Goal: Task Accomplishment & Management: Manage account settings

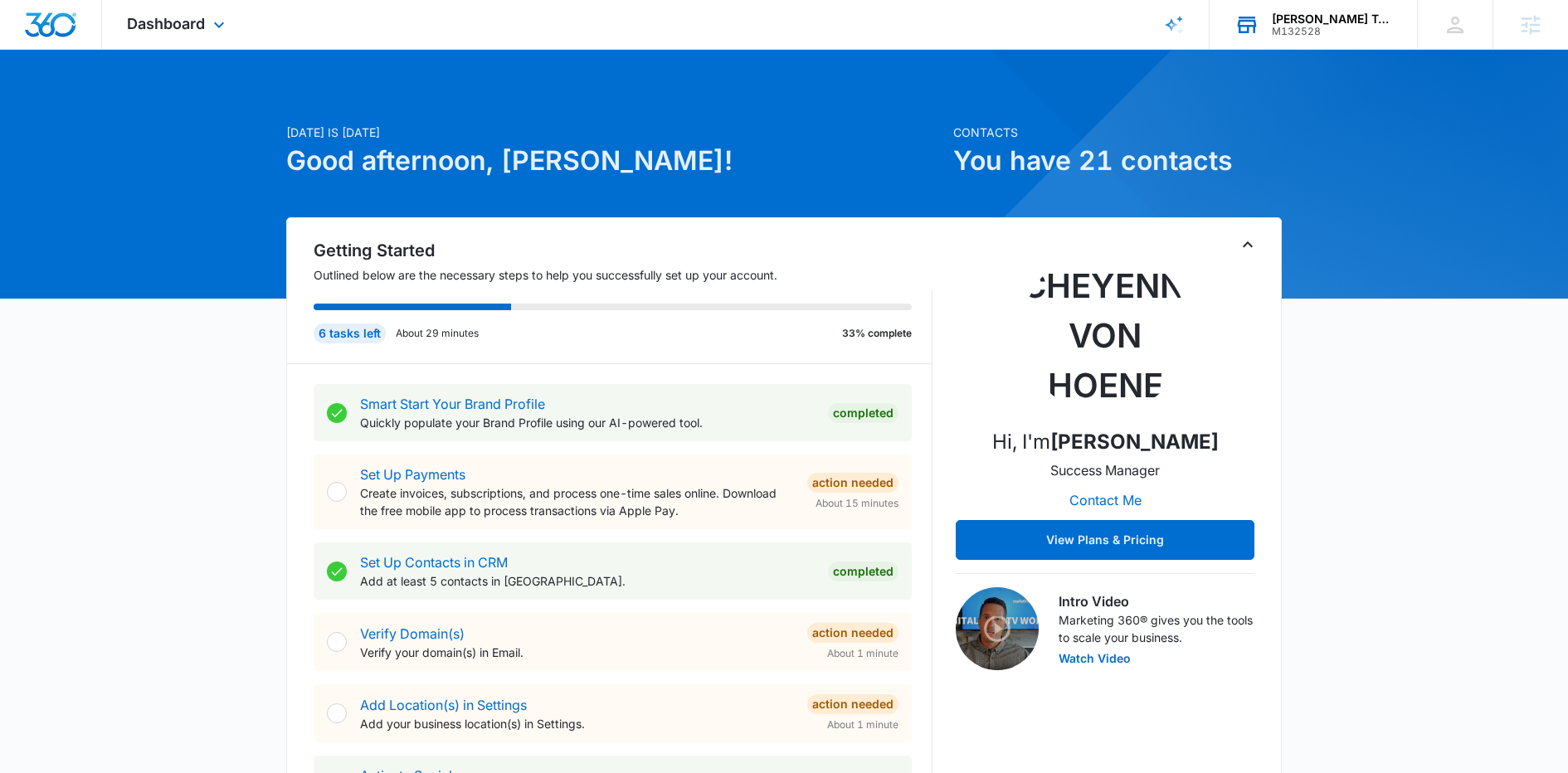
click at [1280, 18] on div "[PERSON_NAME] Tree Care, Lawns & Landscape" at bounding box center [1332, 18] width 121 height 13
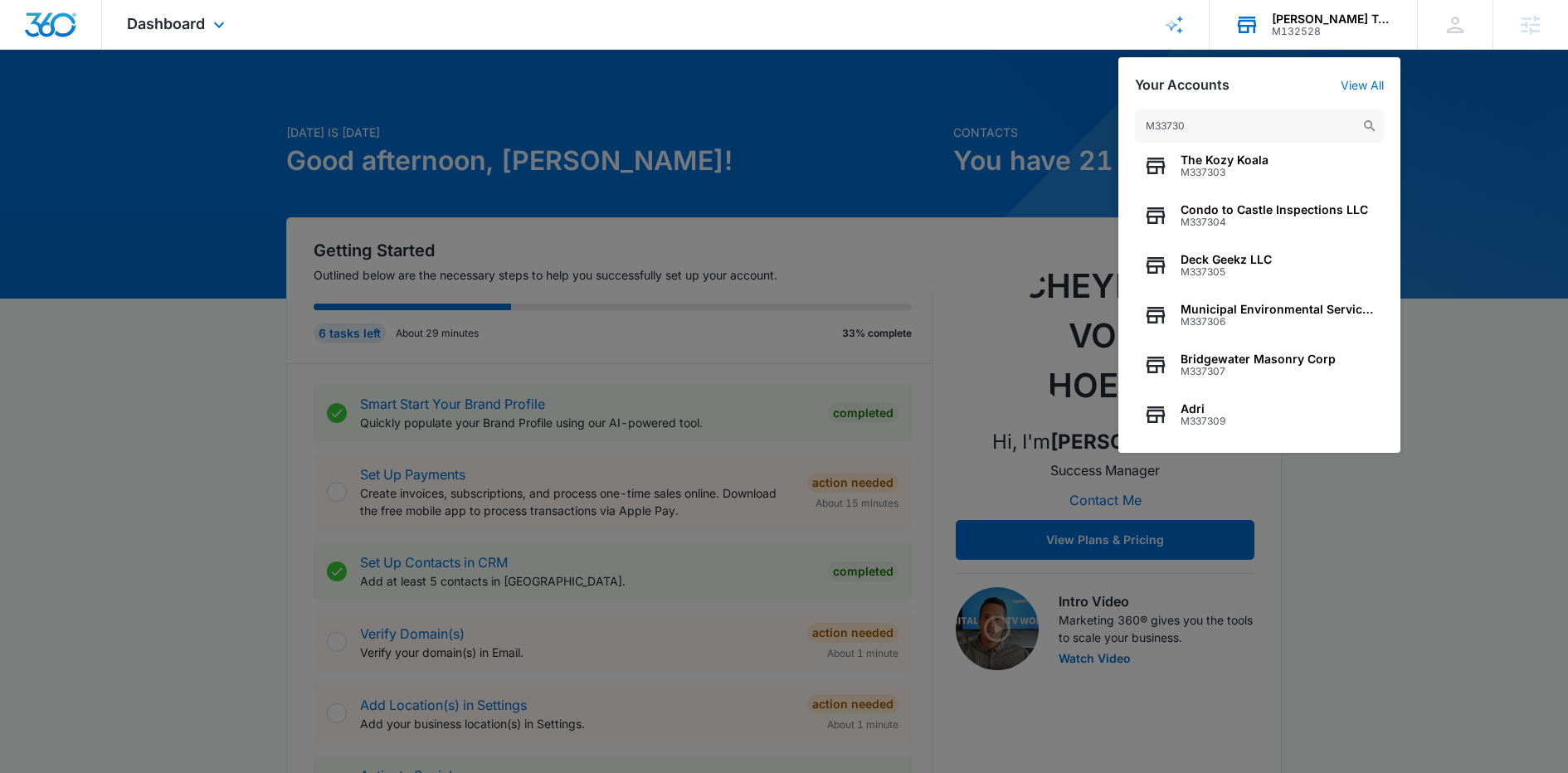
scroll to position [163, 0]
type input "M33730"
click at [753, 192] on div at bounding box center [784, 386] width 1568 height 773
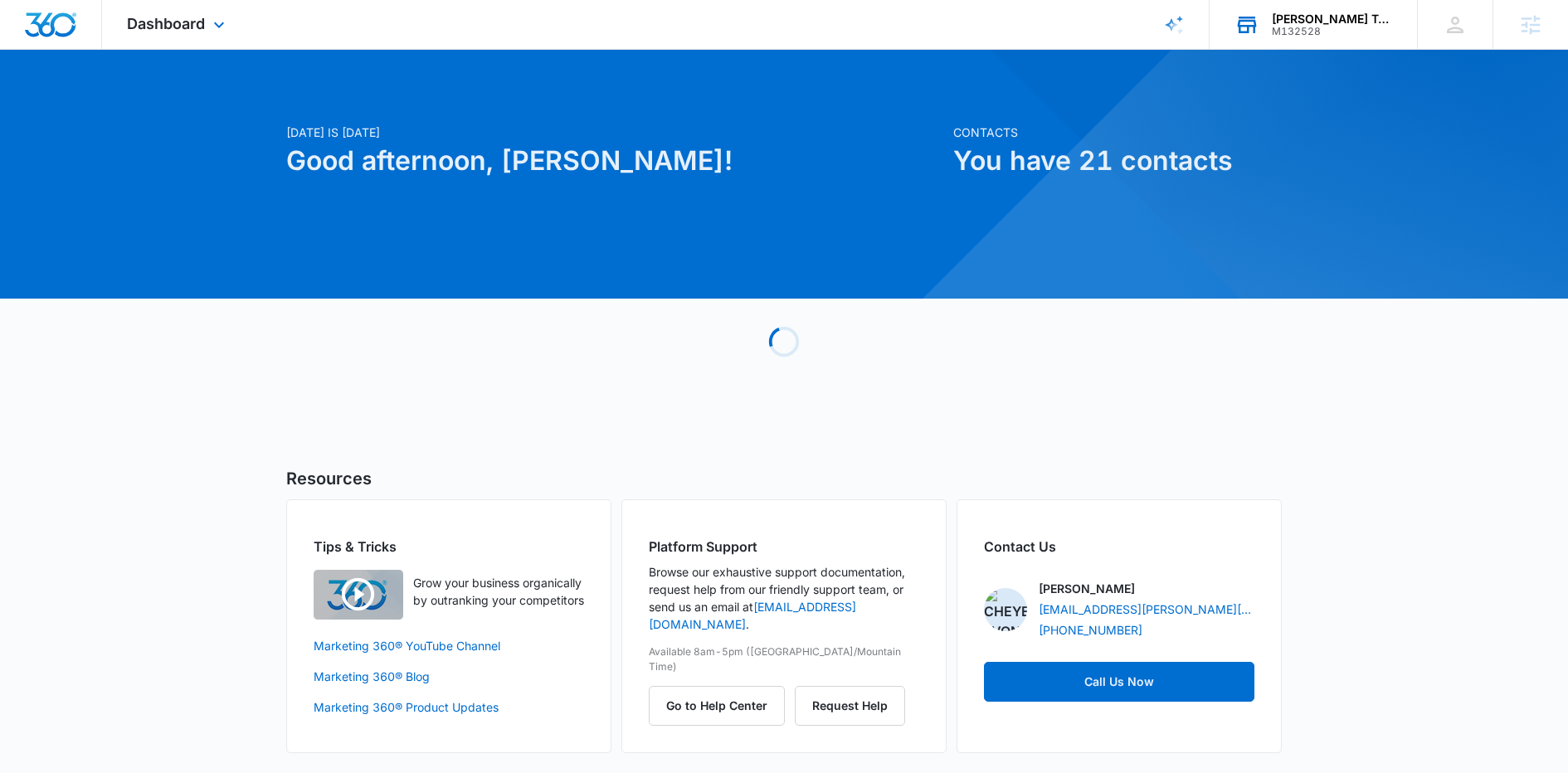
click at [1297, 35] on div "M132528" at bounding box center [1332, 31] width 121 height 11
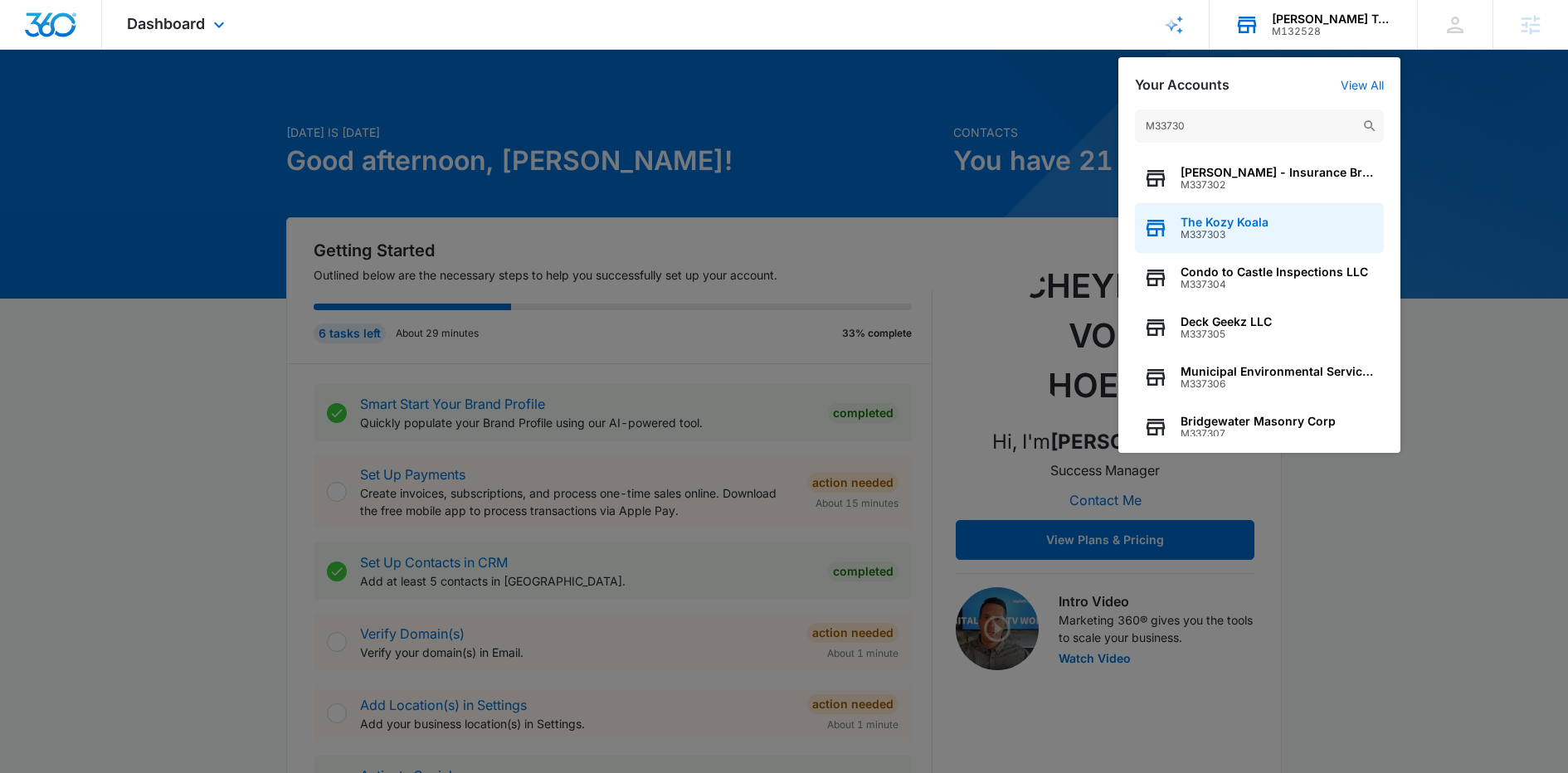
scroll to position [163, 0]
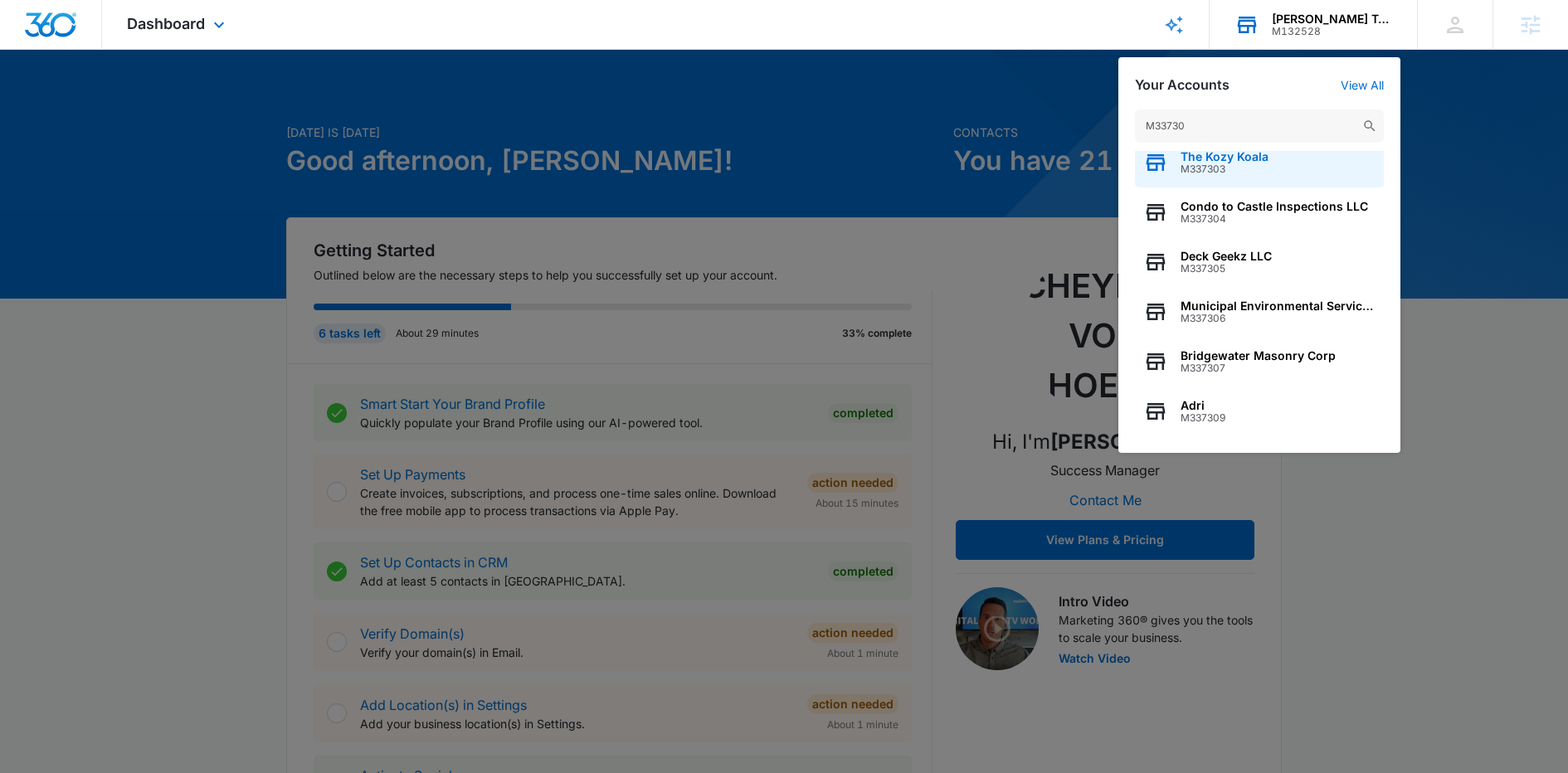
type input "M337308"
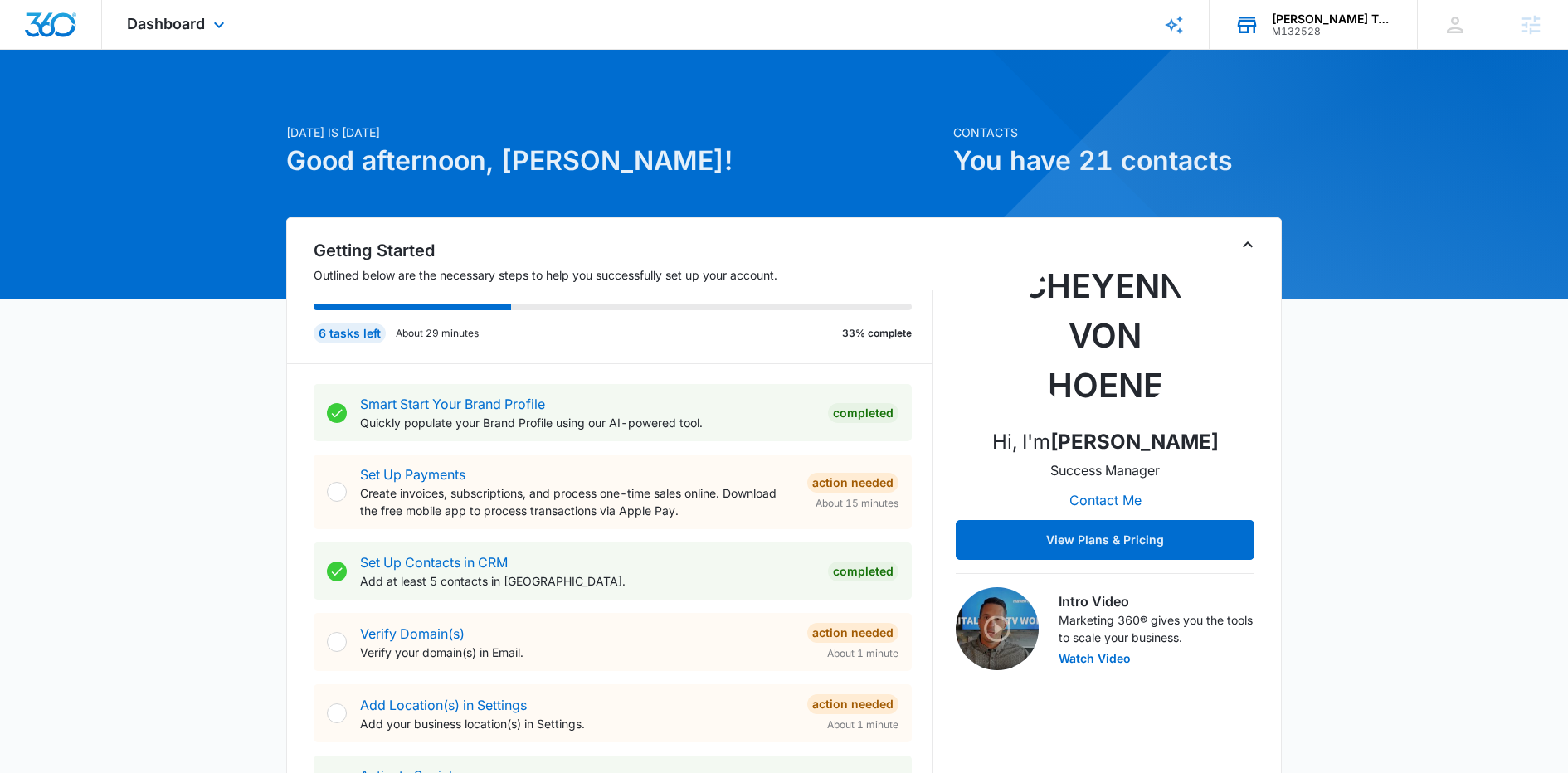
click at [1353, 7] on div "[PERSON_NAME] Tree Care, Lawns & Landscape M132528 Your Accounts View All" at bounding box center [1314, 25] width 208 height 49
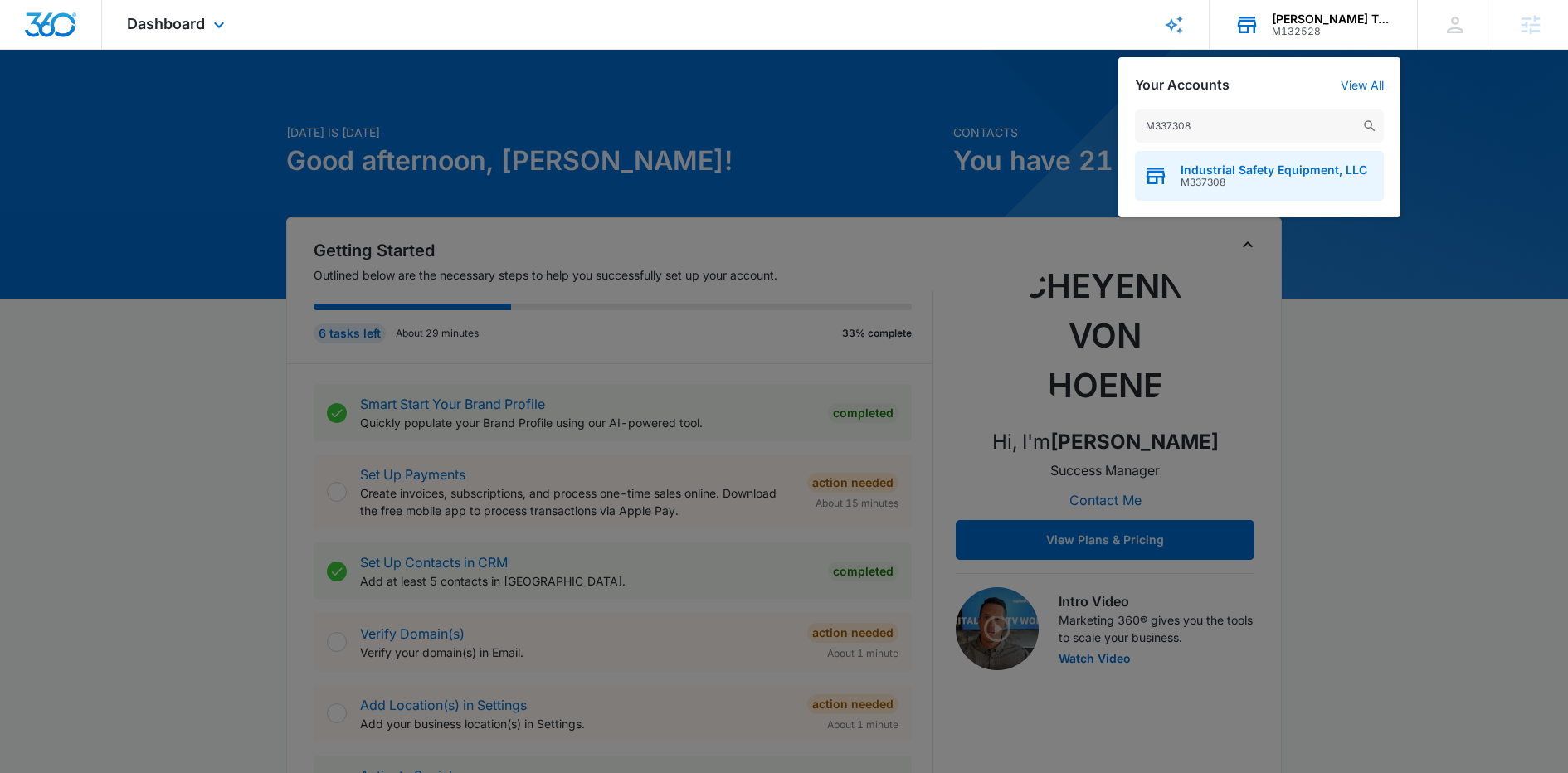
type input "M337308"
click at [1230, 160] on div "Industrial Safety Equipment, LLC M337308" at bounding box center [1259, 176] width 249 height 50
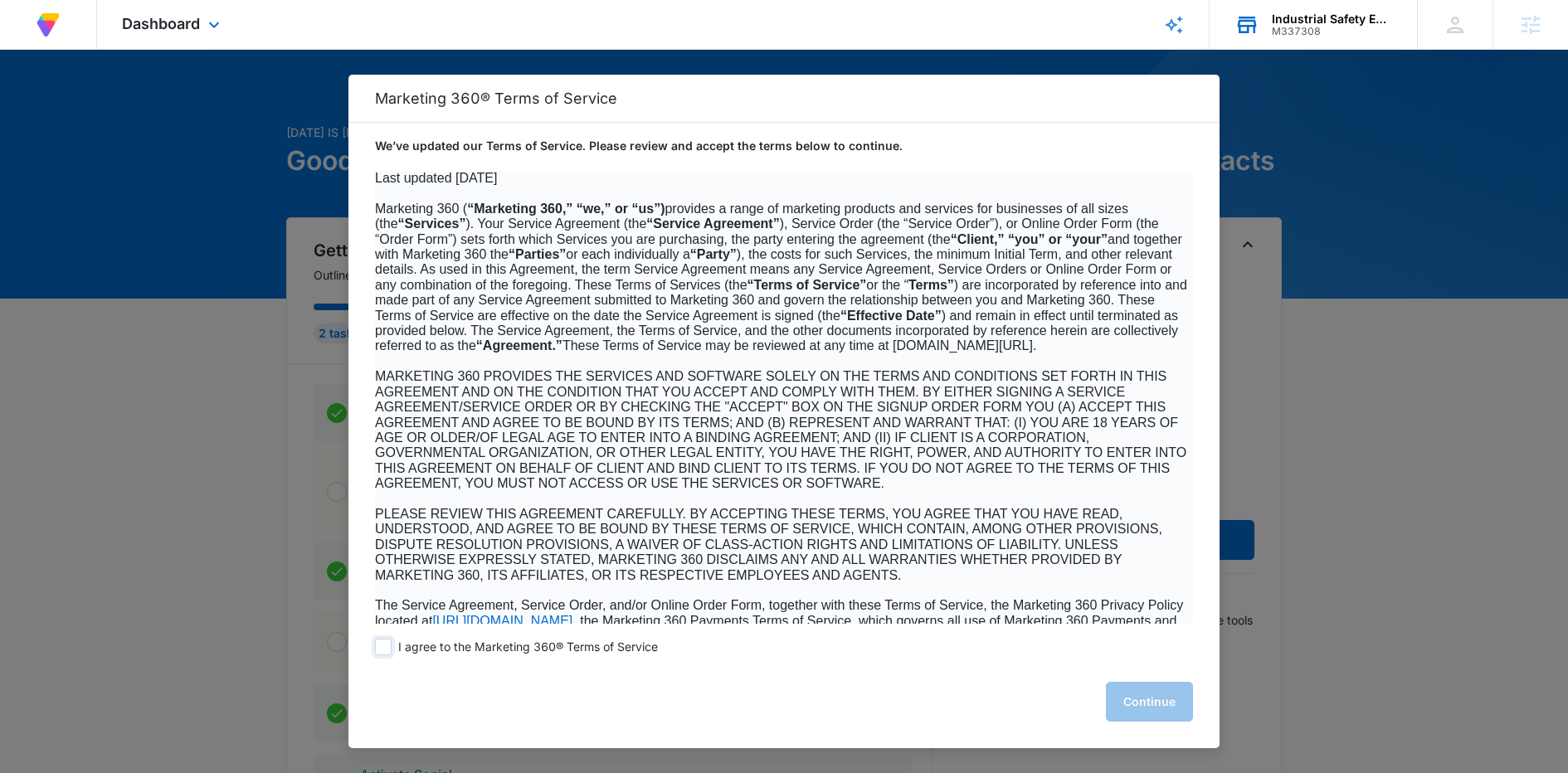
click at [377, 645] on span at bounding box center [383, 647] width 17 height 17
click at [377, 645] on input "I agree to the Marketing 360® Terms of Service" at bounding box center [383, 647] width 17 height 17
checkbox input "true"
click at [1141, 707] on button "Continue" at bounding box center [1149, 702] width 87 height 40
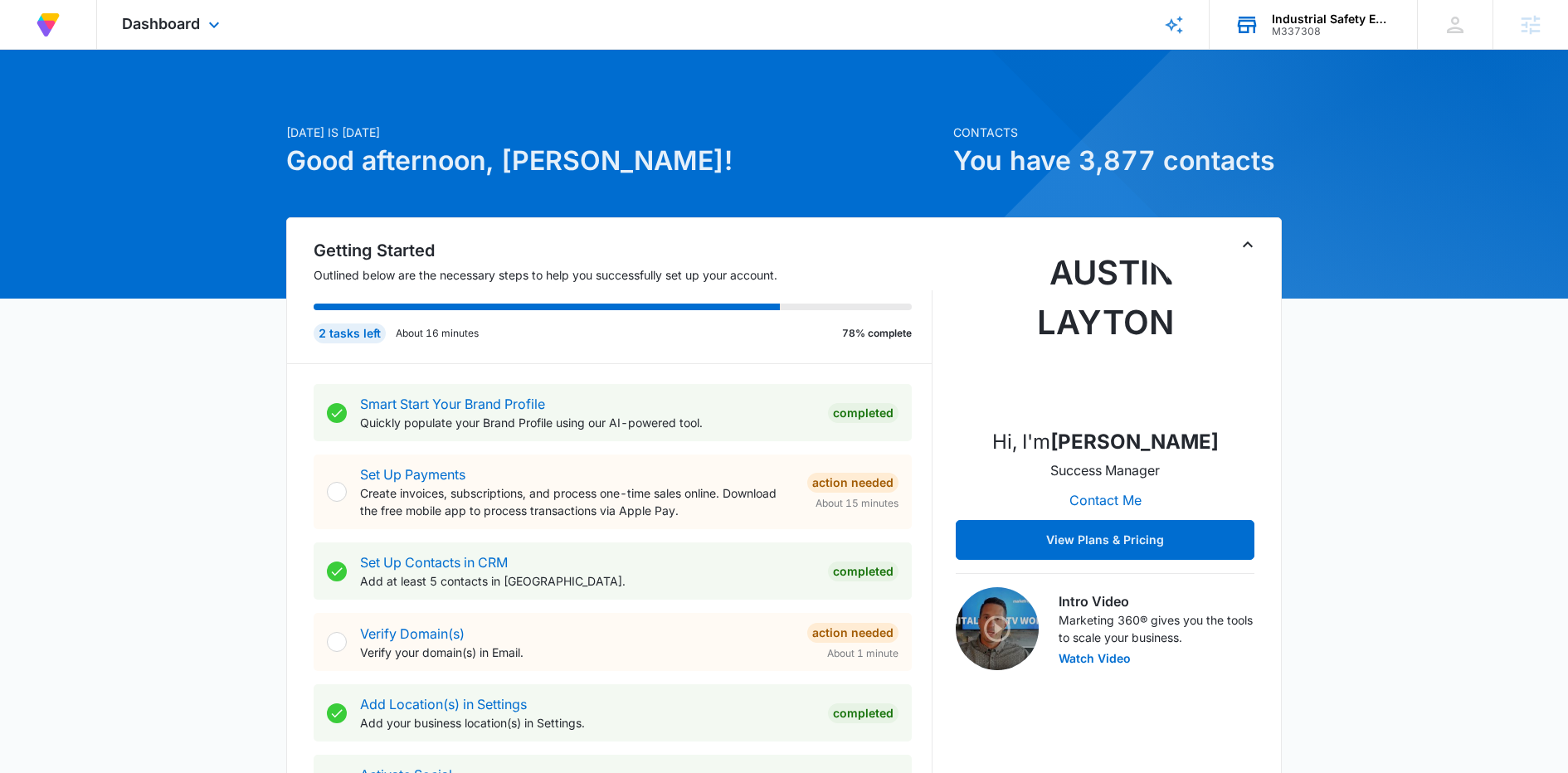
click at [206, 35] on div "Dashboard Apps Reputation Forms CRM Email Social Content Ads Intelligence Files…" at bounding box center [172, 25] width 152 height 49
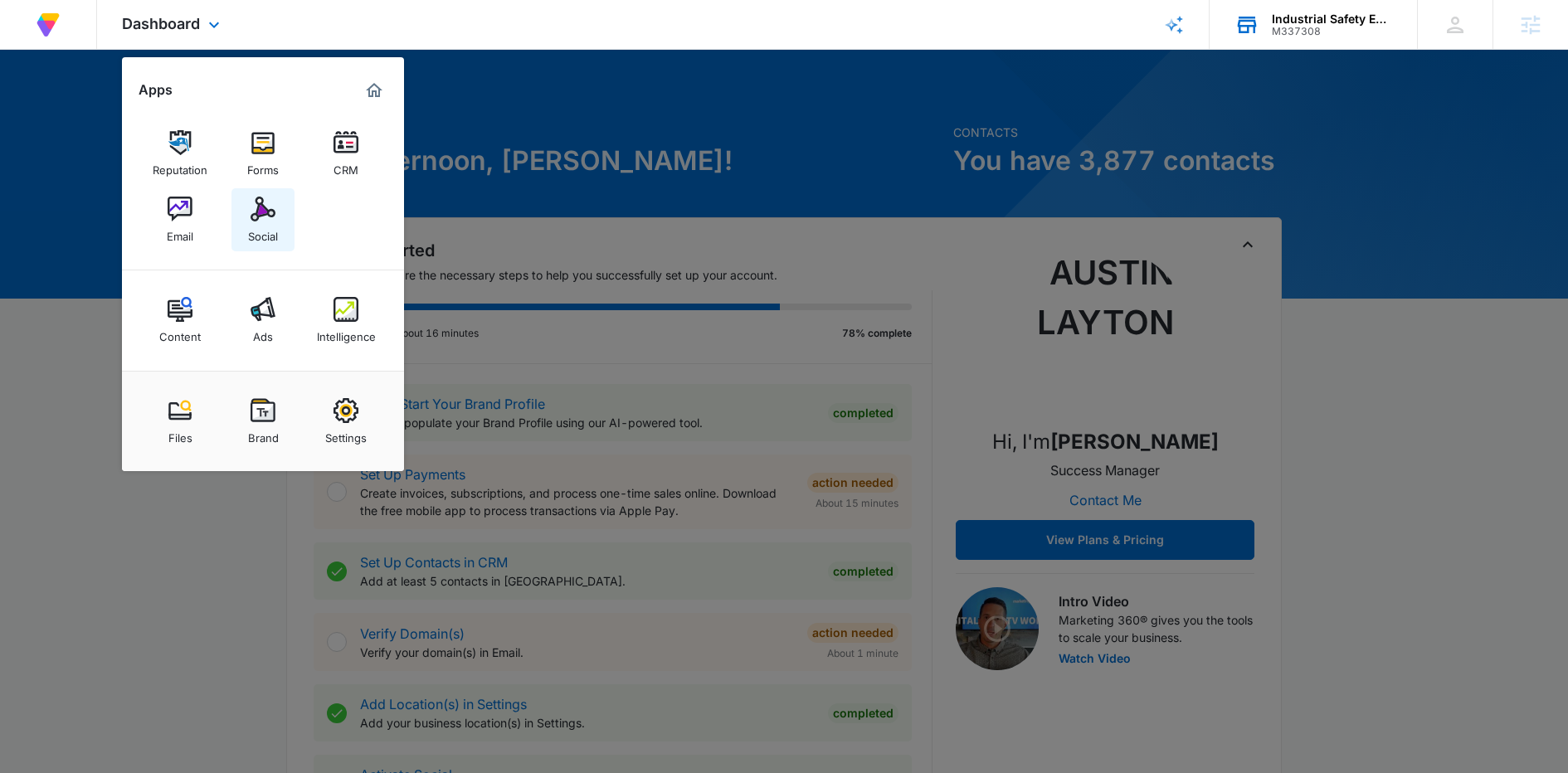
click at [272, 237] on div "Social" at bounding box center [263, 232] width 30 height 22
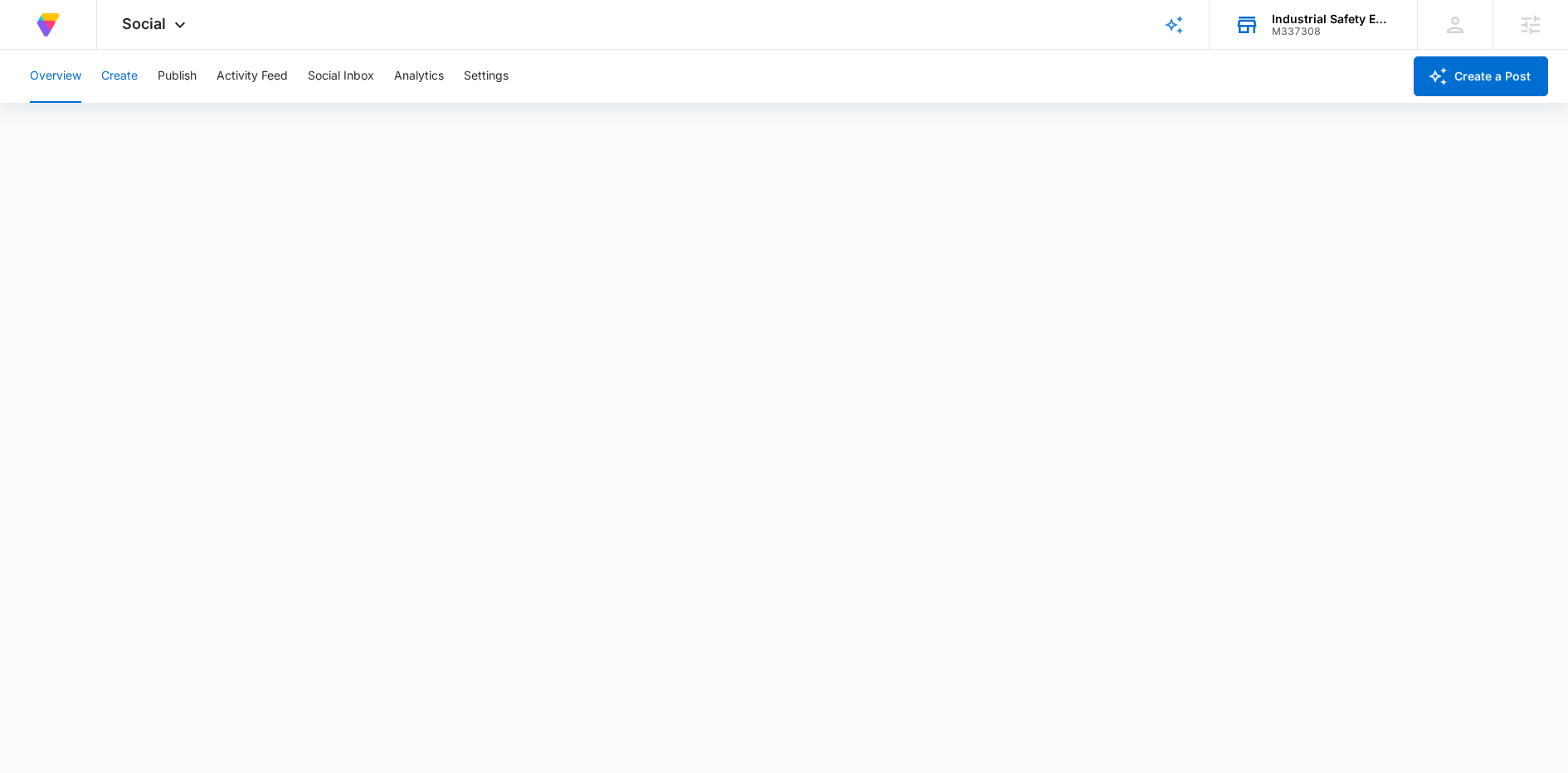
click at [119, 71] on button "Create" at bounding box center [120, 77] width 37 height 53
click at [163, 134] on button "Approvals" at bounding box center [162, 127] width 55 height 47
click at [165, 22] on div "Social Apps Reputation Forms CRM Email Social Content Ads Intelligence Files Br…" at bounding box center [156, 25] width 118 height 49
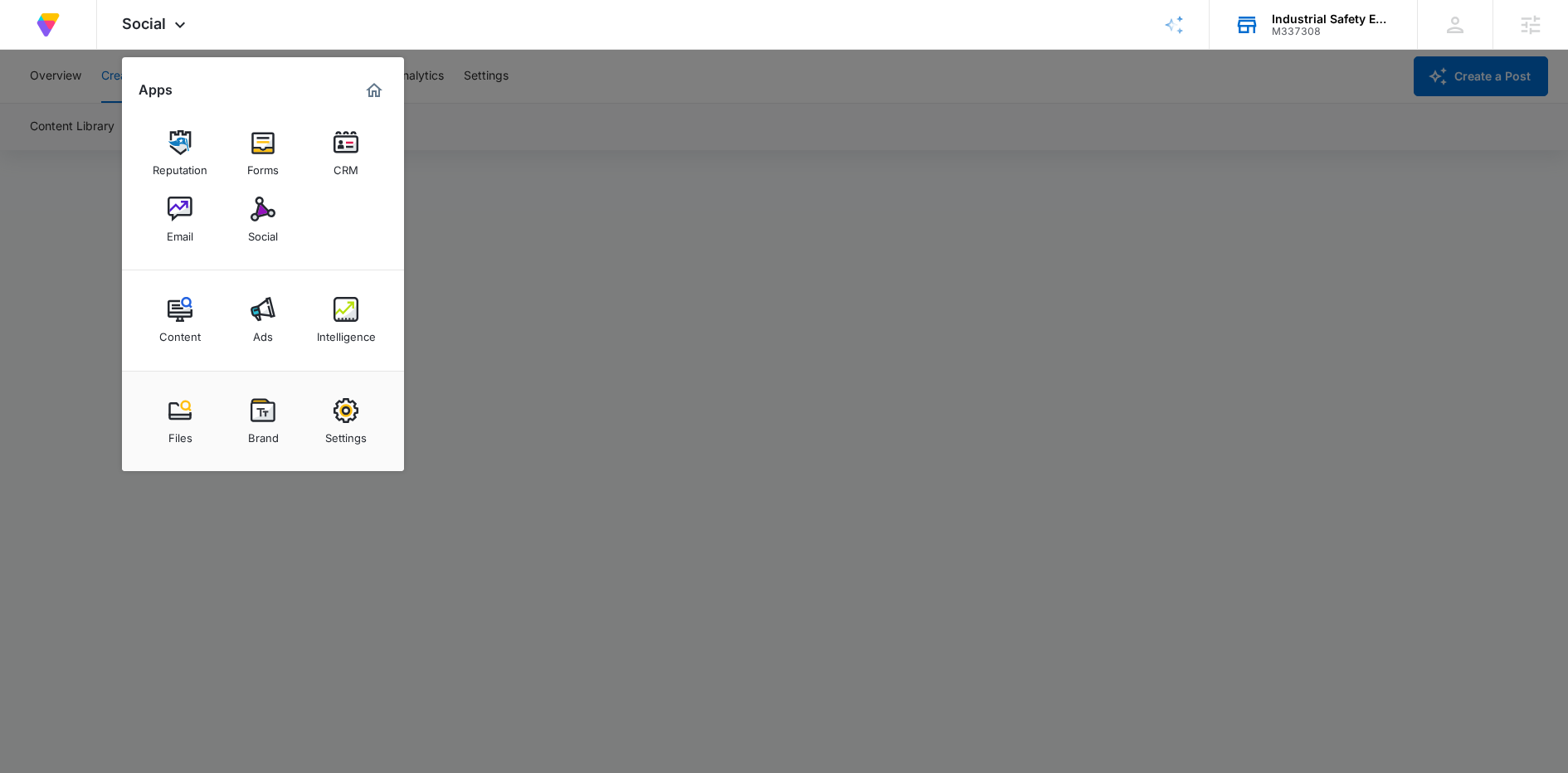
click at [593, 146] on div at bounding box center [784, 386] width 1568 height 773
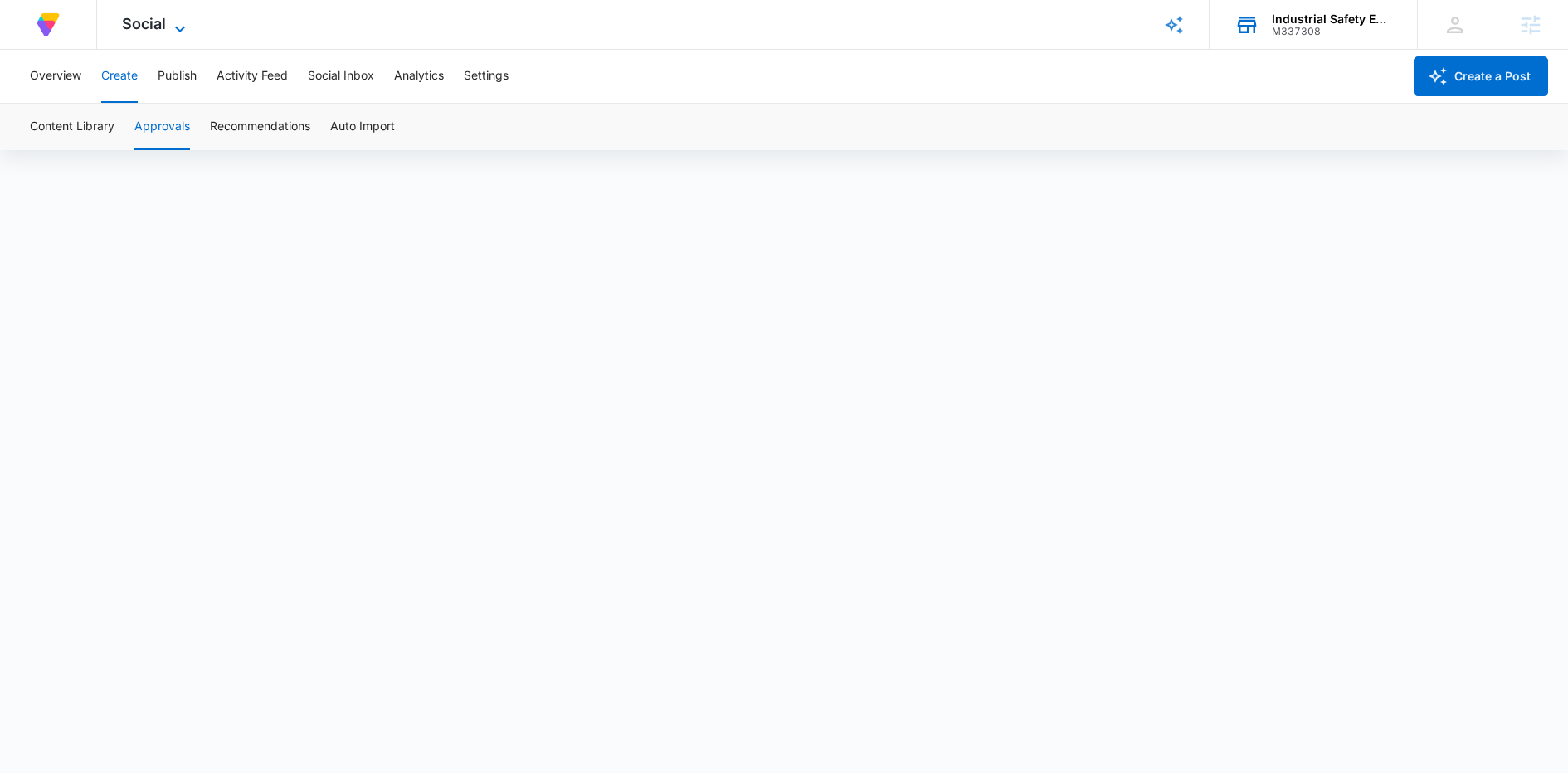
click at [145, 24] on span "Social" at bounding box center [144, 24] width 44 height 18
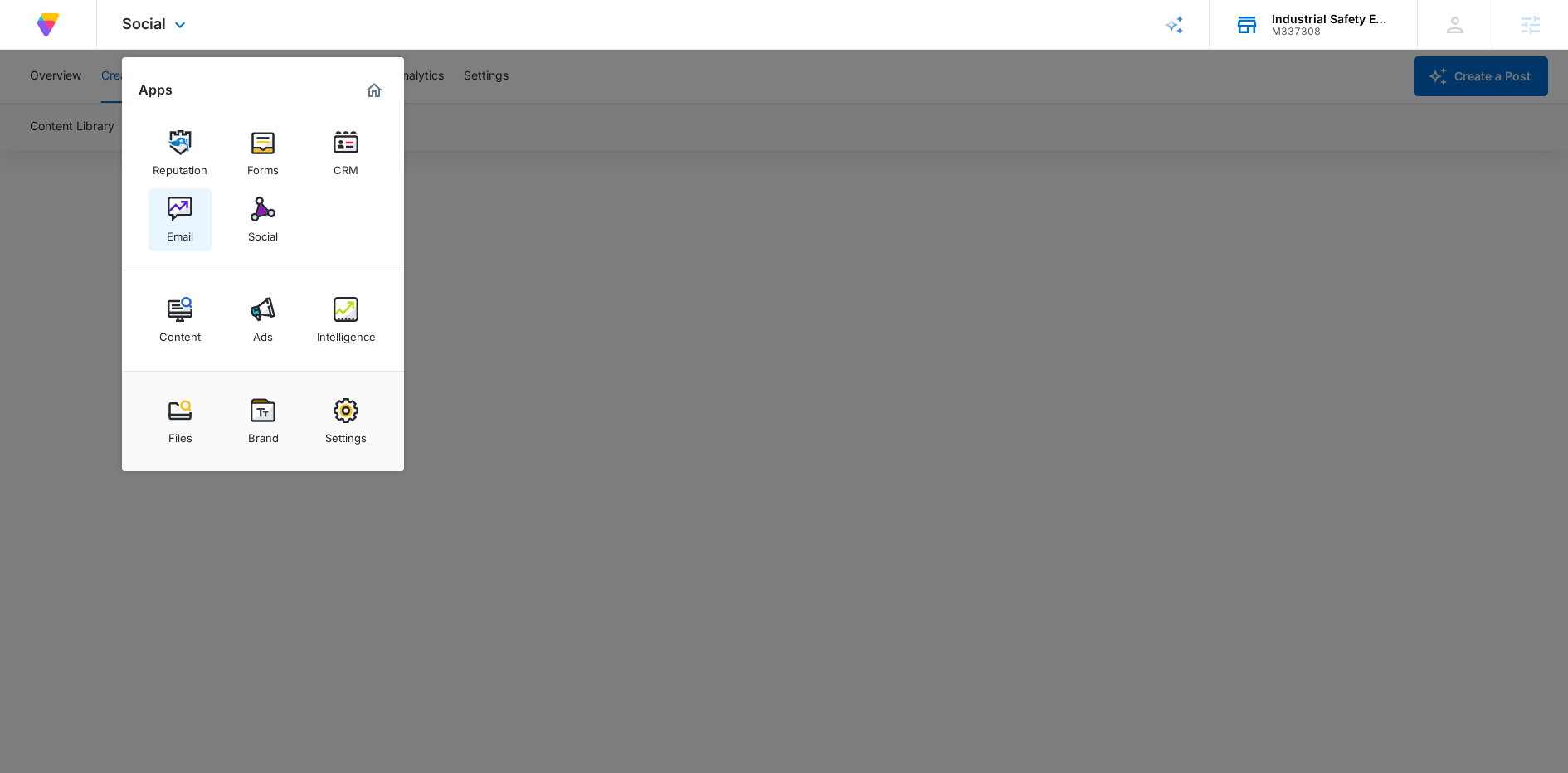
click at [185, 213] on img at bounding box center [180, 209] width 25 height 25
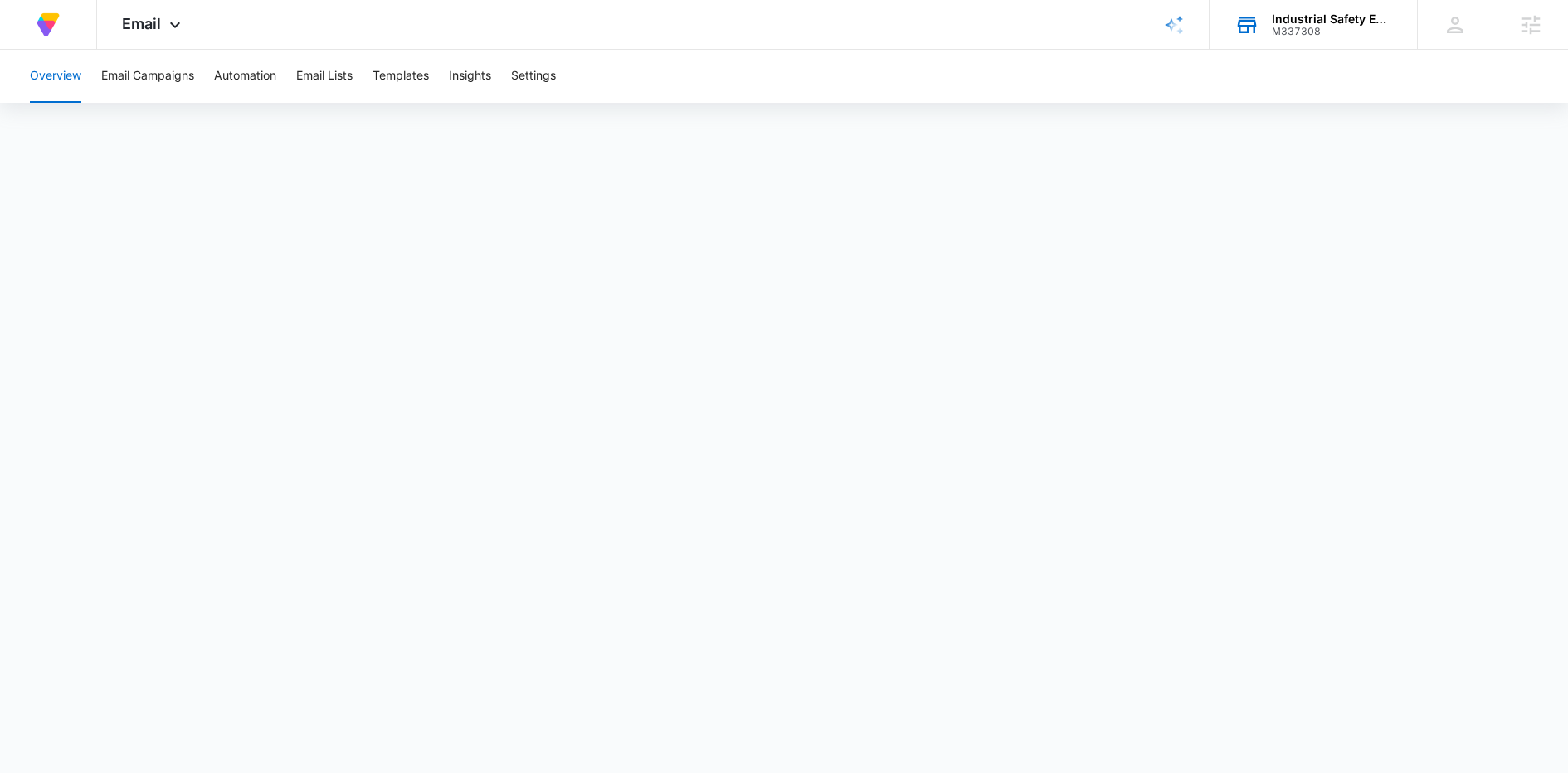
click at [1535, 737] on div at bounding box center [784, 737] width 1568 height 0
click at [389, 87] on button "Templates" at bounding box center [401, 77] width 56 height 53
click at [259, 72] on button "Automation" at bounding box center [244, 77] width 62 height 53
